Goal: Navigation & Orientation: Find specific page/section

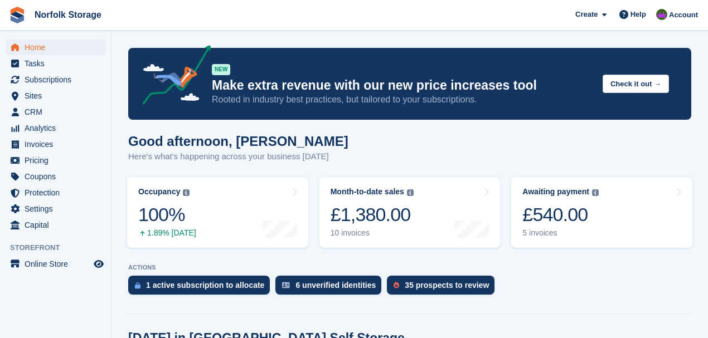
scroll to position [297, 0]
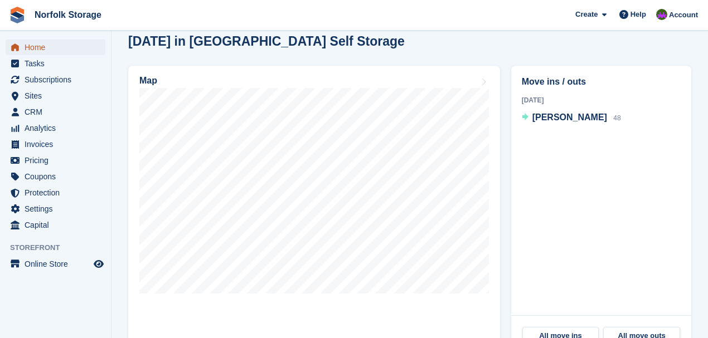
click at [39, 55] on span "Home" at bounding box center [58, 48] width 67 height 16
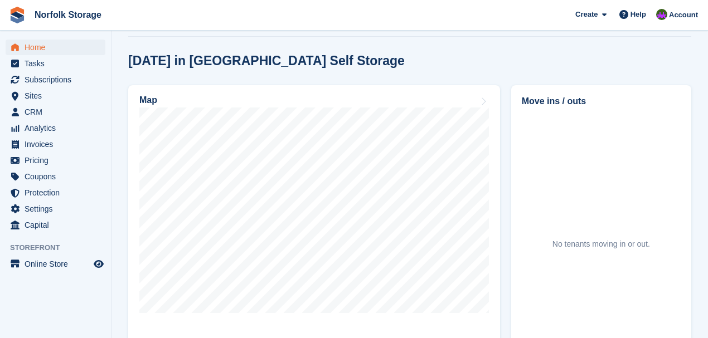
scroll to position [279, 0]
